Goal: Use online tool/utility: Use online tool/utility

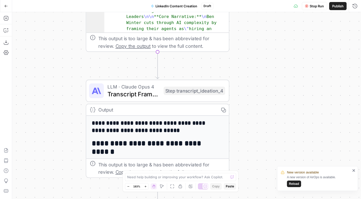
click at [296, 184] on span "Reload" at bounding box center [294, 184] width 10 height 5
